Goal: Check status

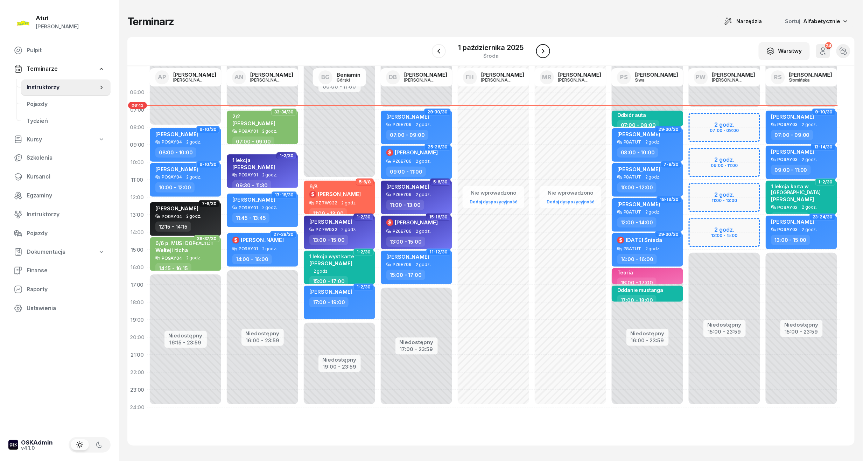
click at [544, 48] on icon "button" at bounding box center [543, 51] width 8 height 8
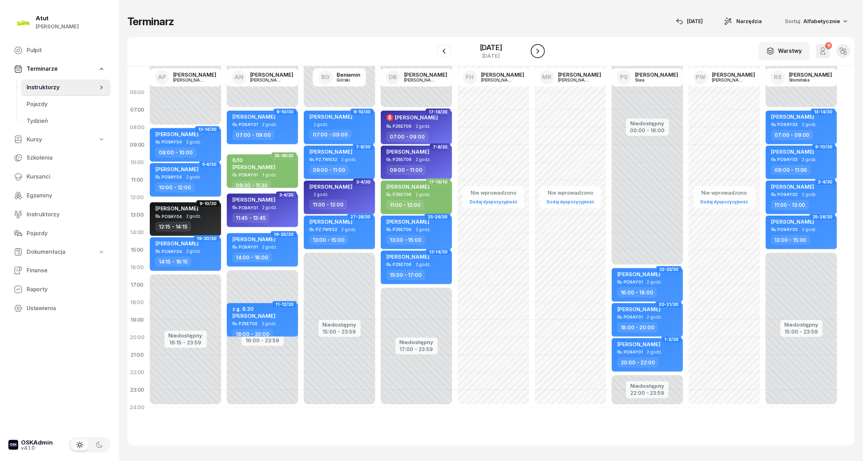
click at [542, 48] on icon "button" at bounding box center [537, 51] width 8 height 8
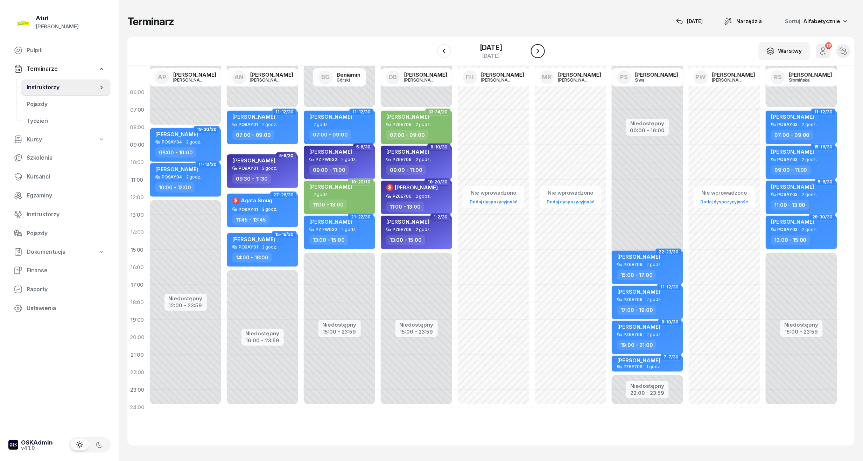
click at [542, 48] on icon "button" at bounding box center [537, 51] width 8 height 8
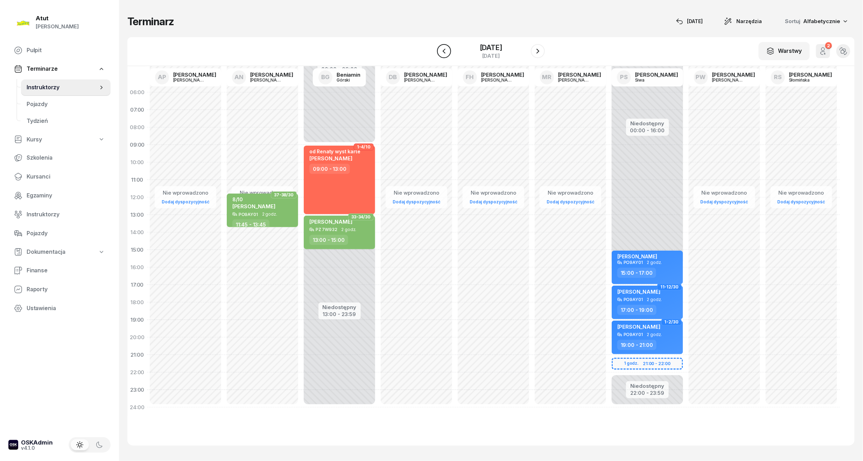
click at [443, 49] on button "button" at bounding box center [444, 51] width 14 height 14
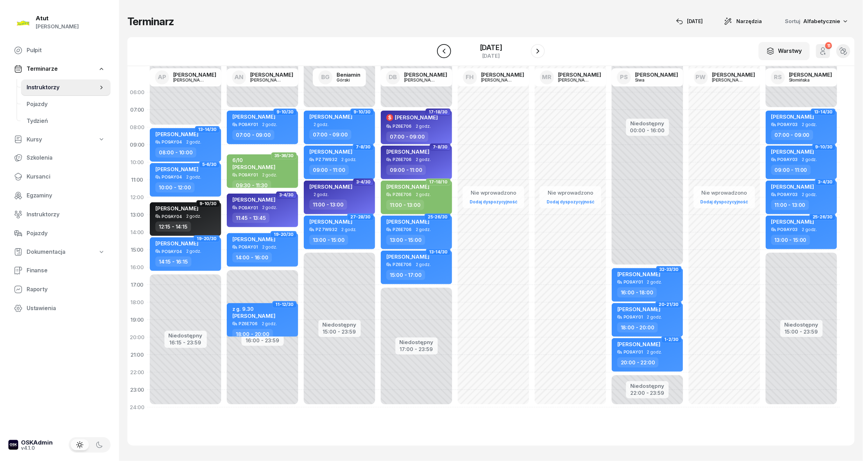
click at [443, 49] on button "button" at bounding box center [444, 51] width 14 height 14
